Goal: Information Seeking & Learning: Learn about a topic

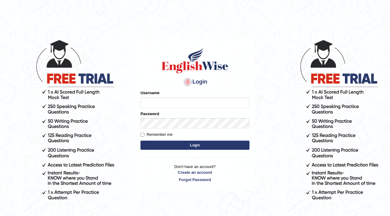
click at [168, 102] on input "Username" at bounding box center [195, 102] width 109 height 10
type input "Fatimah"
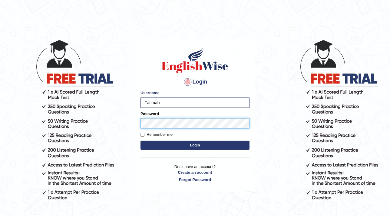
click at [141, 140] on button "Login" at bounding box center [195, 144] width 109 height 9
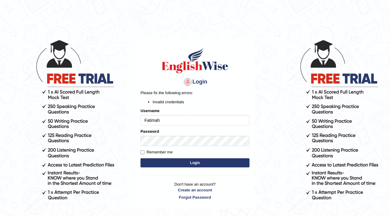
click at [196, 162] on button "Login" at bounding box center [195, 162] width 109 height 9
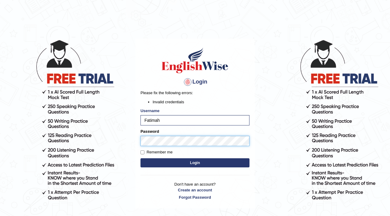
click at [120, 140] on body "Login Please fix the following errors: Invalid credentials Username [PERSON_NAM…" at bounding box center [195, 127] width 390 height 216
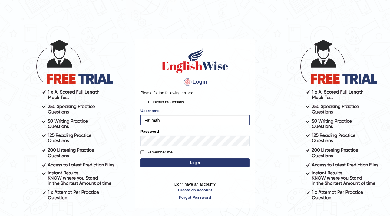
click at [181, 160] on button "Login" at bounding box center [195, 162] width 109 height 9
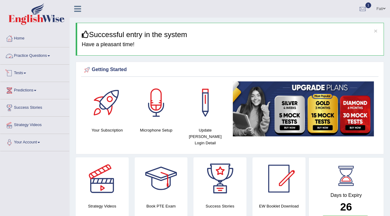
click at [39, 57] on link "Practice Questions" at bounding box center [34, 54] width 69 height 15
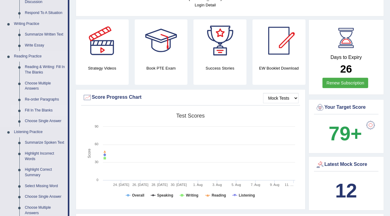
scroll to position [165, 0]
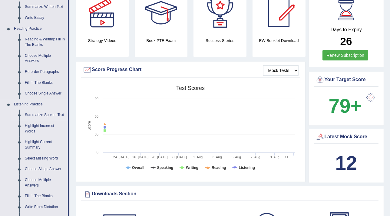
click at [45, 115] on link "Summarize Spoken Text" at bounding box center [45, 114] width 46 height 11
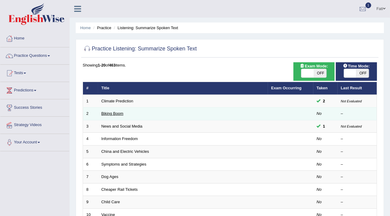
click at [114, 114] on link "Biking Boom" at bounding box center [113, 113] width 22 height 5
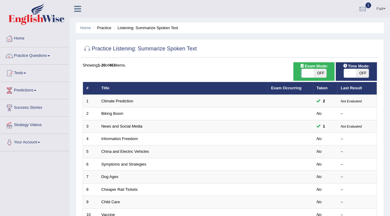
click at [318, 71] on span "OFF" at bounding box center [320, 73] width 13 height 8
checkbox input "true"
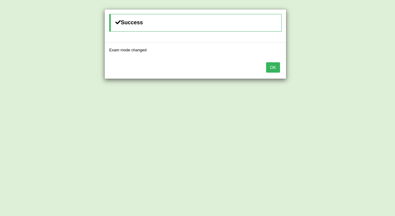
click at [279, 67] on button "OK" at bounding box center [273, 67] width 14 height 10
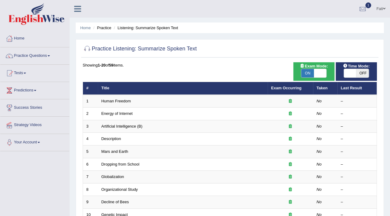
click at [353, 72] on span at bounding box center [350, 73] width 13 height 8
checkbox input "true"
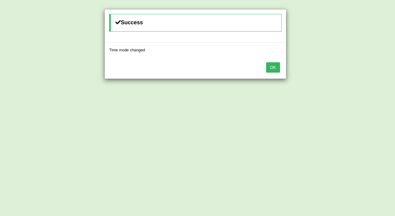
click at [276, 68] on button "OK" at bounding box center [273, 67] width 14 height 10
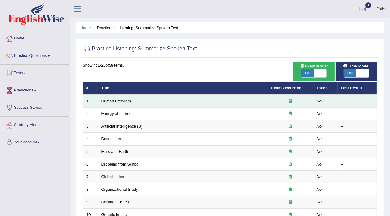
click at [122, 100] on link "Human Freedom" at bounding box center [117, 101] width 30 height 5
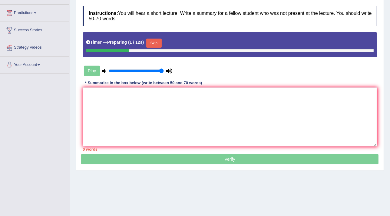
scroll to position [103, 0]
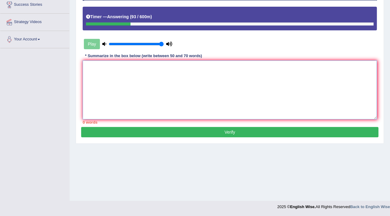
click at [157, 79] on textarea at bounding box center [230, 89] width 295 height 59
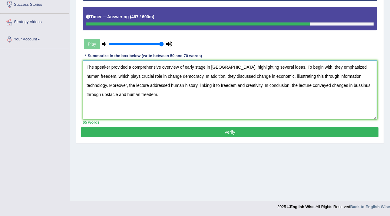
type textarea "The speaker provided a comprehensive overview of early stage in [GEOGRAPHIC_DAT…"
click at [228, 134] on button "Verify" at bounding box center [230, 132] width 298 height 10
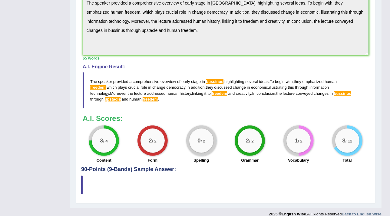
scroll to position [206, 0]
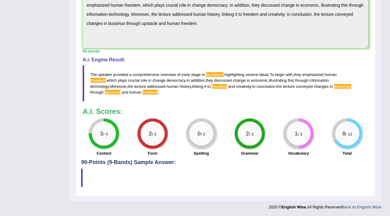
click at [143, 92] on span "freedem" at bounding box center [150, 92] width 15 height 5
drag, startPoint x: 88, startPoint y: 72, endPoint x: 141, endPoint y: 90, distance: 56.0
click at [125, 84] on blockquote "The speaker provided a comprehensive overview of early stage in [GEOGRAPHIC_DAT…" at bounding box center [226, 83] width 286 height 36
drag, startPoint x: 121, startPoint y: 92, endPoint x: 106, endPoint y: 80, distance: 19.4
click at [98, 85] on blockquote "The speaker provided a comprehensive overview of early stage in [GEOGRAPHIC_DAT…" at bounding box center [226, 83] width 286 height 36
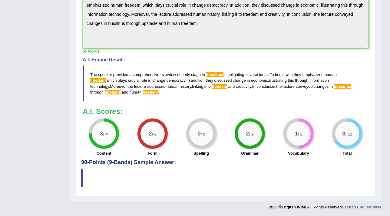
click at [118, 79] on span "plays" at bounding box center [122, 80] width 9 height 5
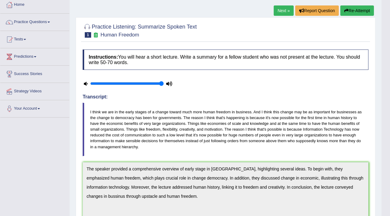
scroll to position [0, 0]
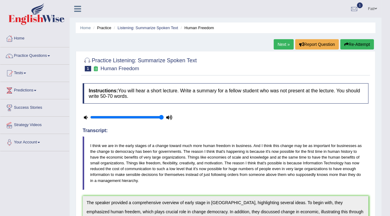
click at [286, 44] on link "Next »" at bounding box center [284, 44] width 20 height 10
click at [256, 55] on div at bounding box center [226, 64] width 286 height 18
click at [284, 45] on link "Next »" at bounding box center [284, 44] width 20 height 10
click at [287, 45] on link "Next »" at bounding box center [284, 44] width 20 height 10
click at [233, 45] on div "Home Practice Listening: Summarize Spoken Text Human Freedom Next » Report Ques…" at bounding box center [226, 203] width 312 height 407
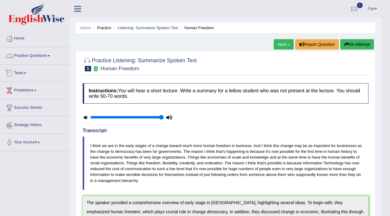
click at [25, 56] on link "Practice Questions" at bounding box center [34, 54] width 69 height 15
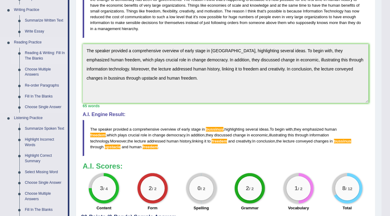
scroll to position [165, 0]
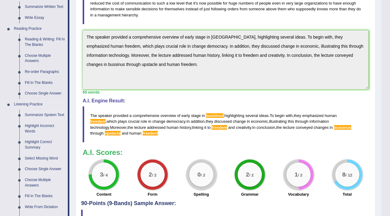
click at [41, 113] on link "Summarize Spoken Text" at bounding box center [45, 114] width 46 height 11
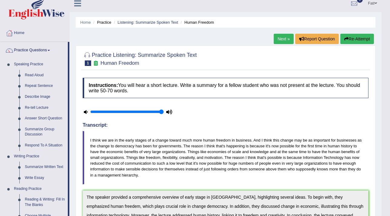
scroll to position [0, 0]
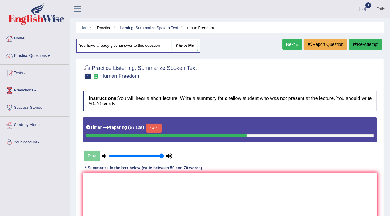
click at [291, 45] on link "Next »" at bounding box center [293, 44] width 20 height 10
click at [189, 43] on link "show me" at bounding box center [185, 46] width 26 height 10
type textarea "The speaker provided a comprehensive overview of early stage in [GEOGRAPHIC_DAT…"
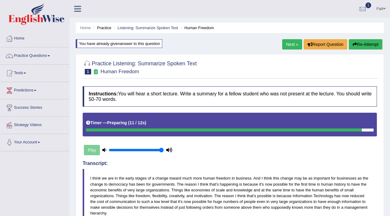
click at [107, 28] on li "Practice" at bounding box center [101, 28] width 19 height 6
click at [107, 27] on li "Practice" at bounding box center [101, 28] width 19 height 6
click at [124, 27] on link "Listening: Summarize Spoken Text" at bounding box center [148, 27] width 61 height 5
click at [30, 58] on link "Practice Questions" at bounding box center [34, 54] width 69 height 15
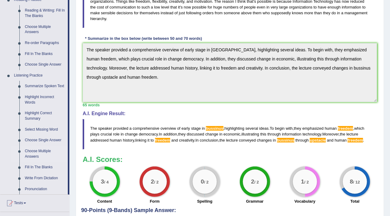
scroll to position [220, 0]
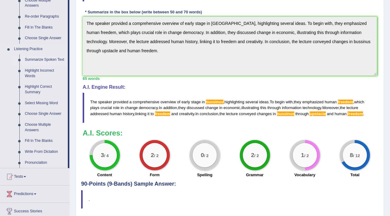
click at [47, 60] on link "Summarize Spoken Text" at bounding box center [45, 59] width 46 height 11
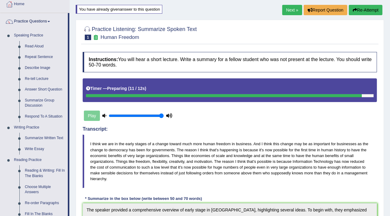
scroll to position [0, 0]
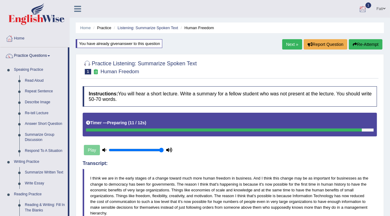
click at [367, 7] on span "1" at bounding box center [369, 5] width 6 height 6
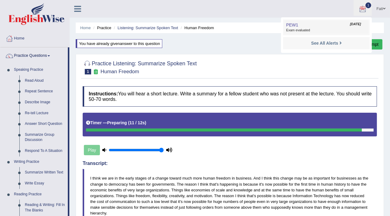
click at [293, 26] on span "PEW1" at bounding box center [292, 24] width 12 height 5
